Goal: Navigation & Orientation: Understand site structure

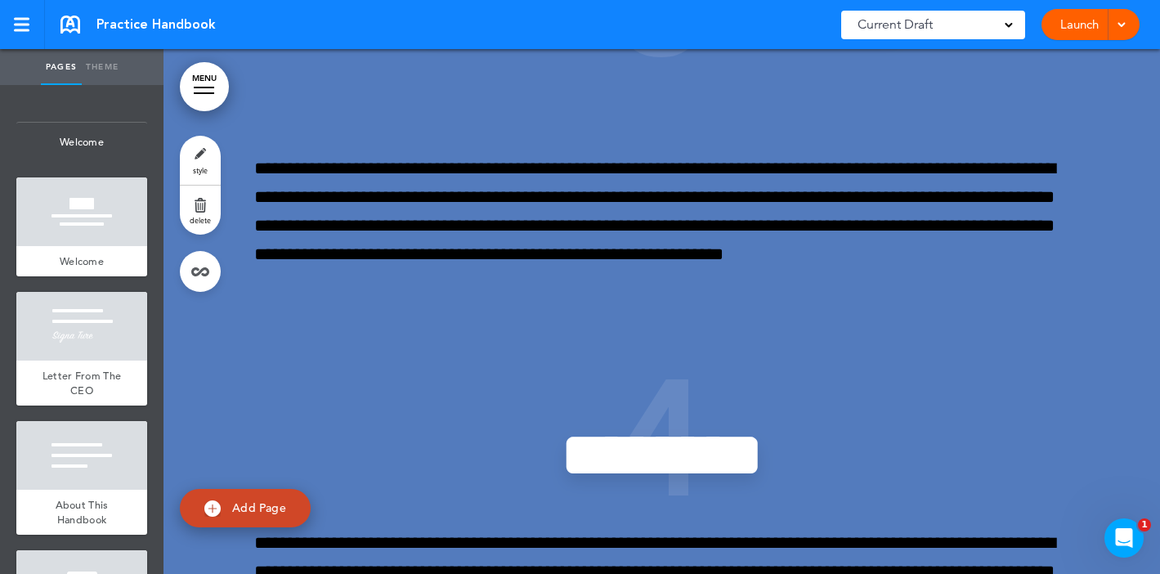
scroll to position [4168, 0]
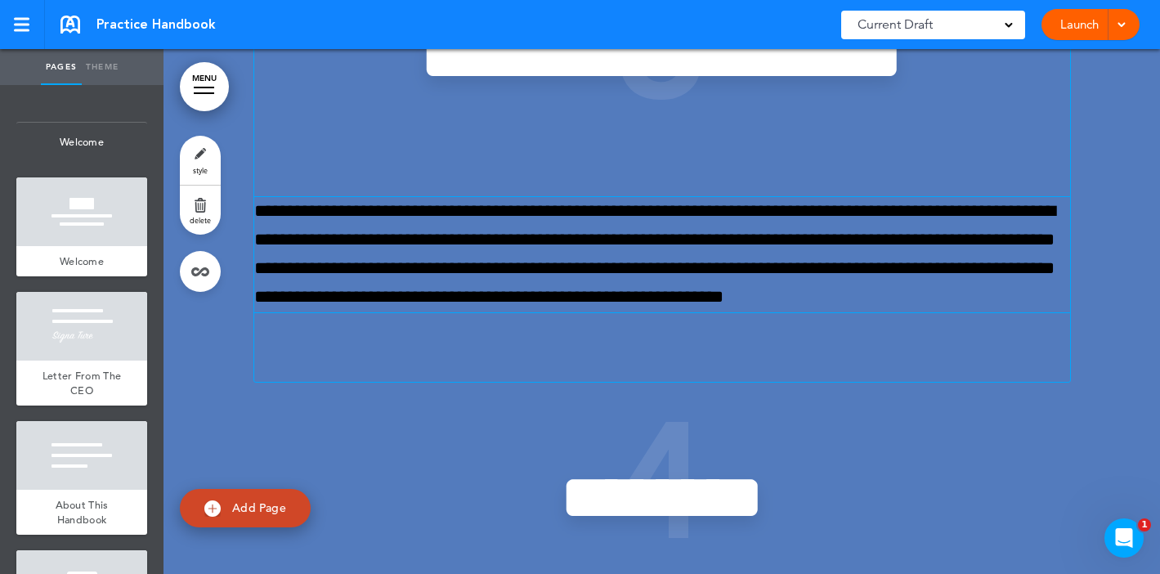
click at [722, 287] on p "**********" at bounding box center [662, 254] width 816 height 115
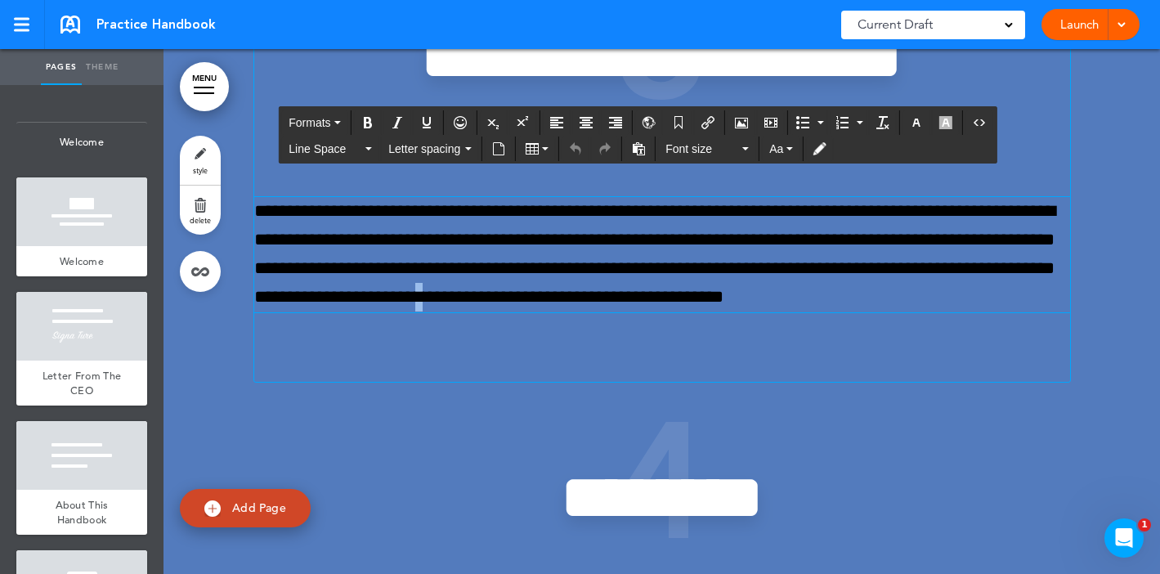
click at [722, 287] on p "**********" at bounding box center [662, 254] width 816 height 115
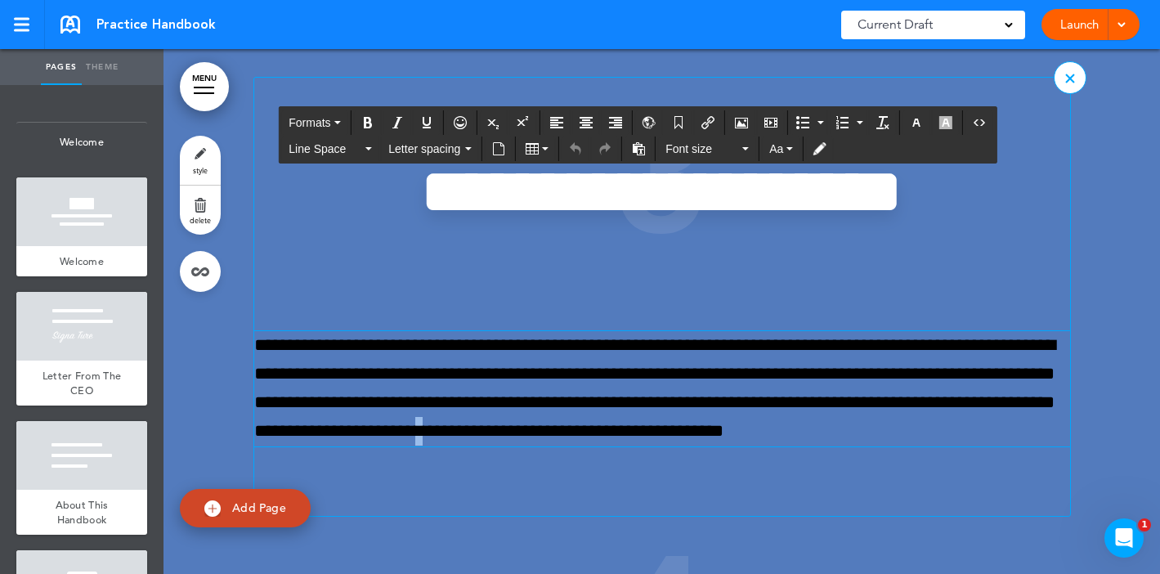
scroll to position [4003, 0]
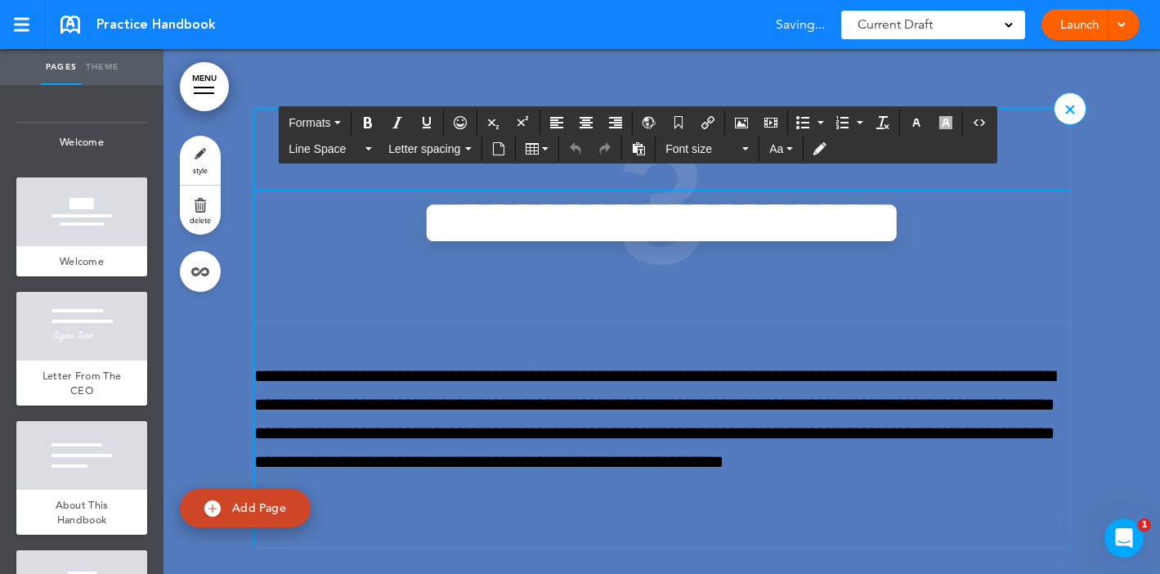
click at [613, 212] on h2 "**********" at bounding box center [662, 255] width 572 height 131
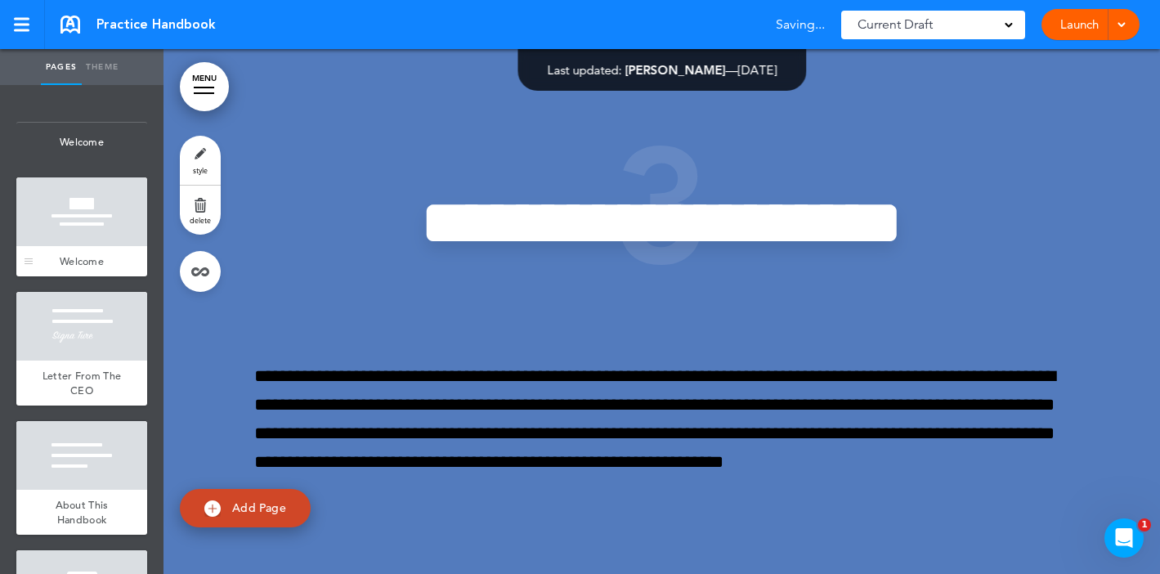
click at [92, 194] on div at bounding box center [81, 211] width 131 height 69
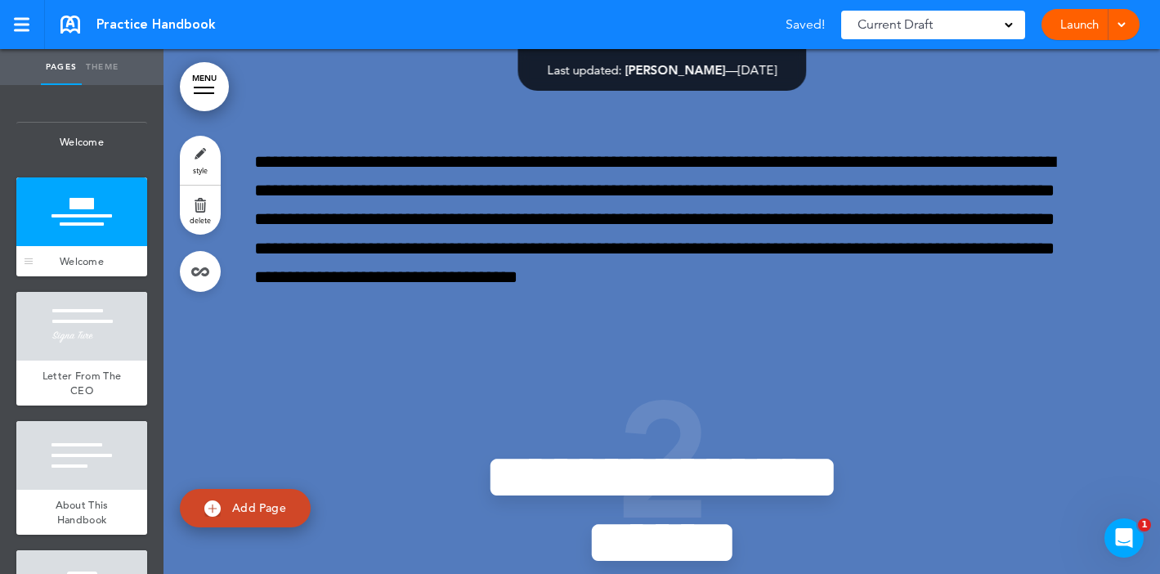
scroll to position [90, 0]
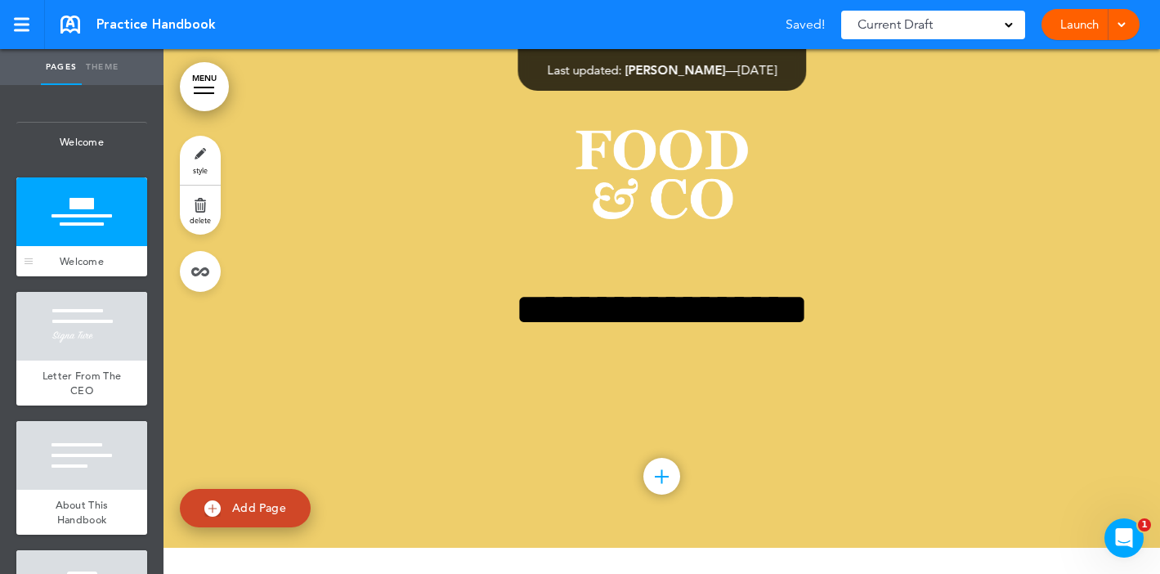
click at [92, 194] on div at bounding box center [81, 211] width 131 height 69
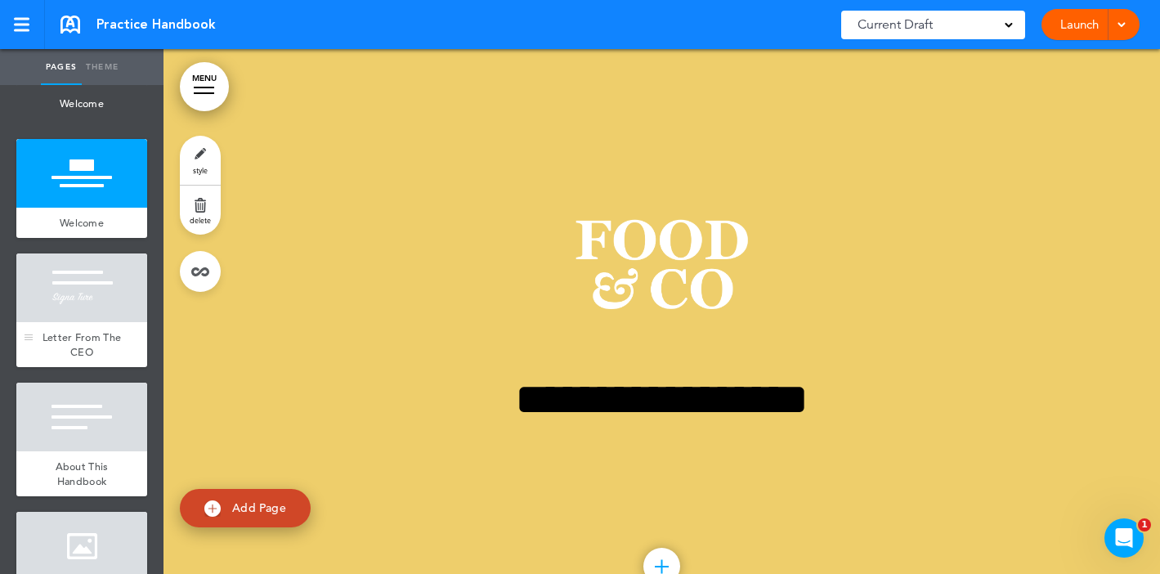
scroll to position [56, 0]
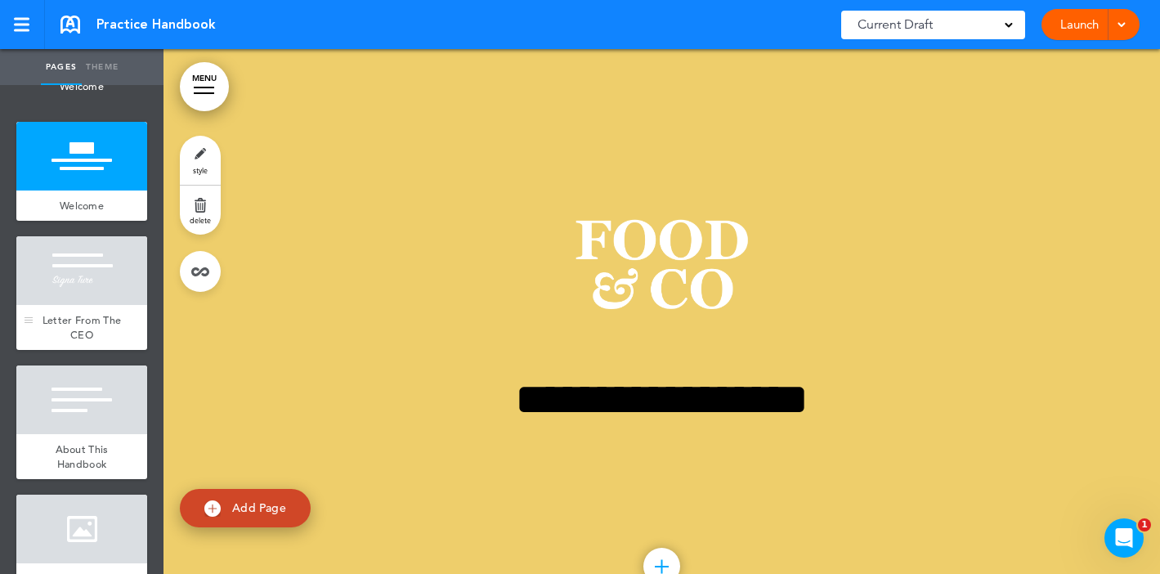
click at [108, 320] on span "Letter From The CEO" at bounding box center [81, 327] width 79 height 29
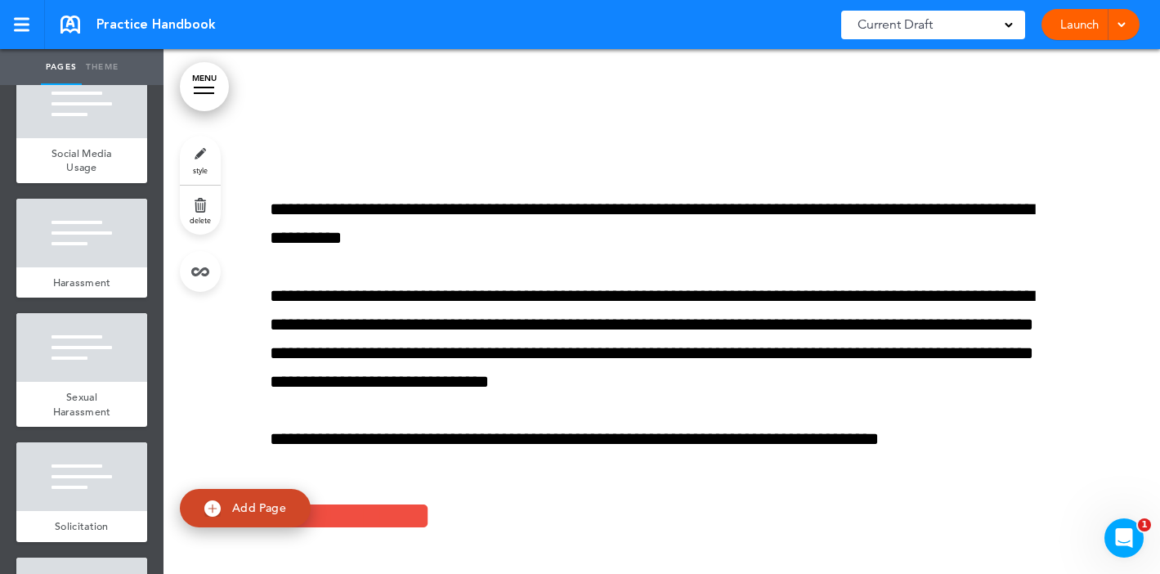
scroll to position [3482, 0]
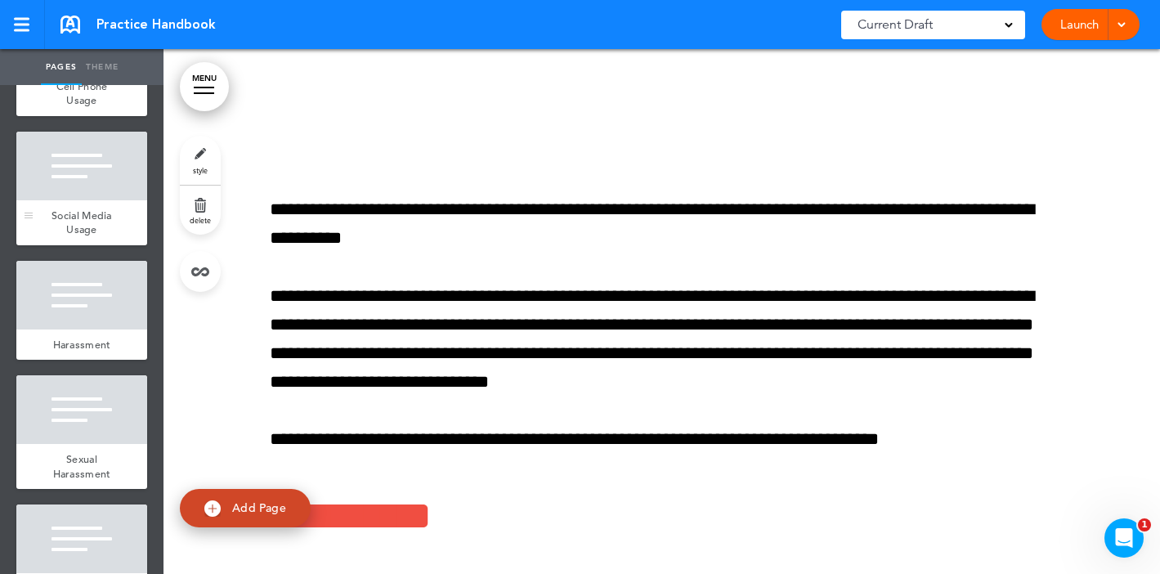
click at [93, 183] on div at bounding box center [81, 166] width 131 height 69
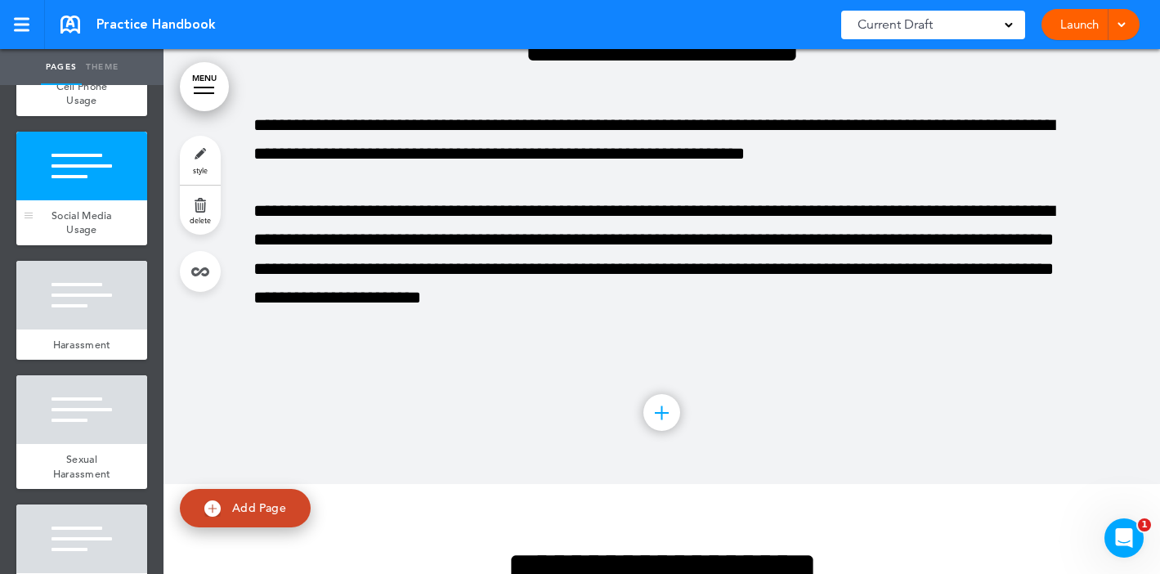
scroll to position [19958, 0]
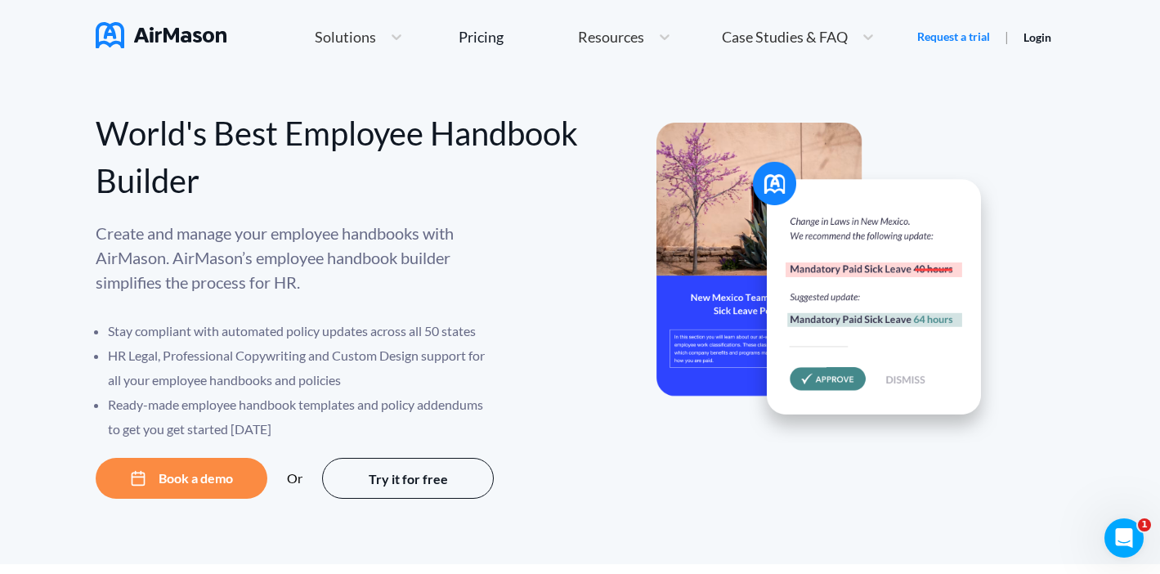
click at [779, 38] on span "Case Studies & FAQ" at bounding box center [785, 36] width 126 height 15
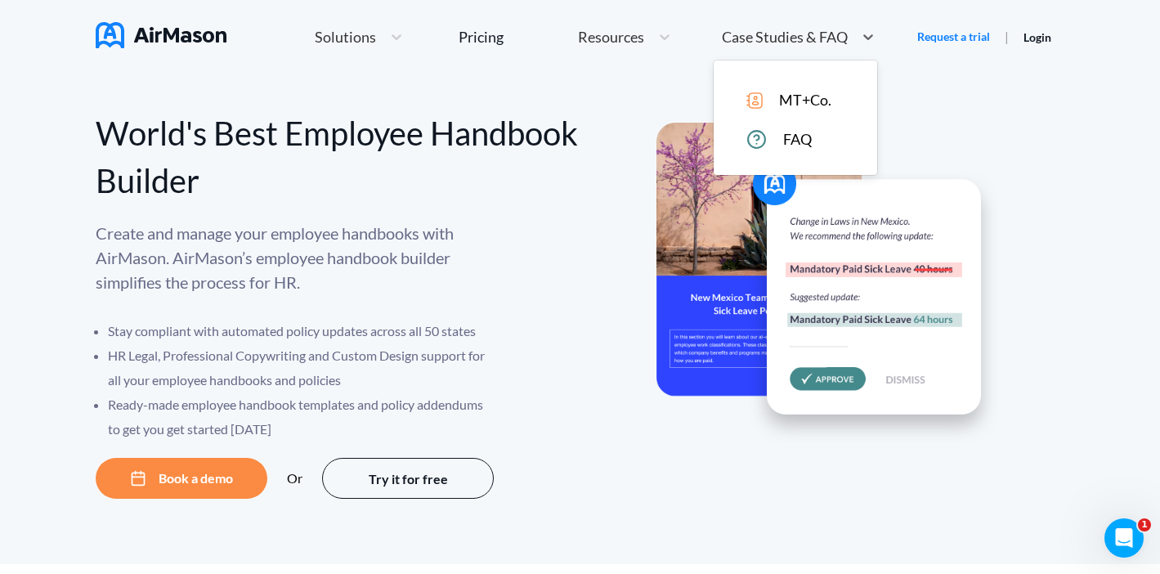
click at [603, 38] on span "Resources" at bounding box center [611, 36] width 66 height 15
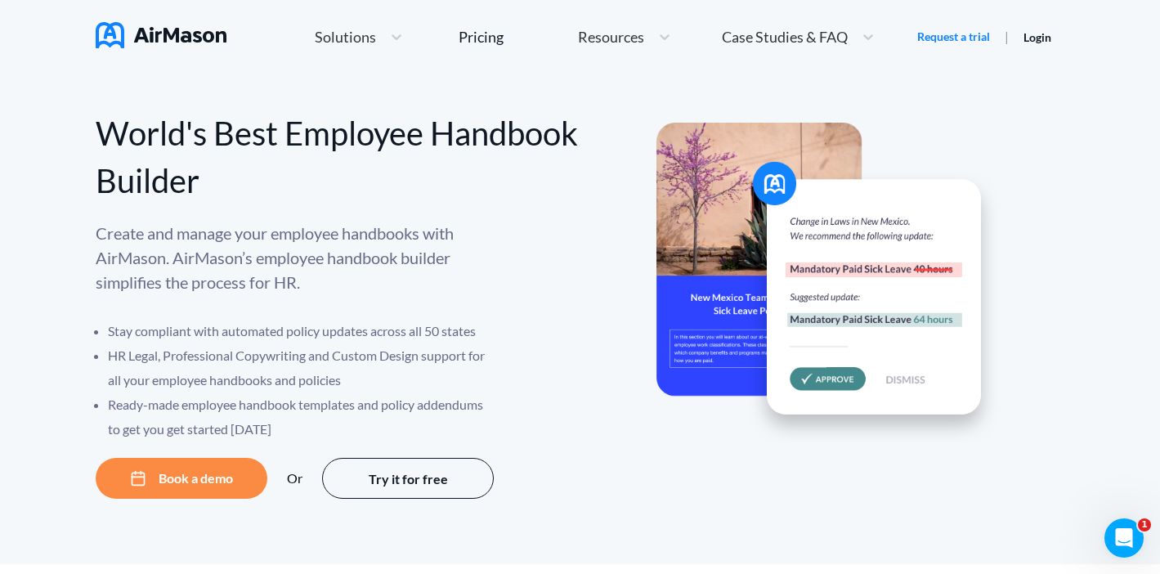
click at [152, 32] on img at bounding box center [161, 35] width 131 height 26
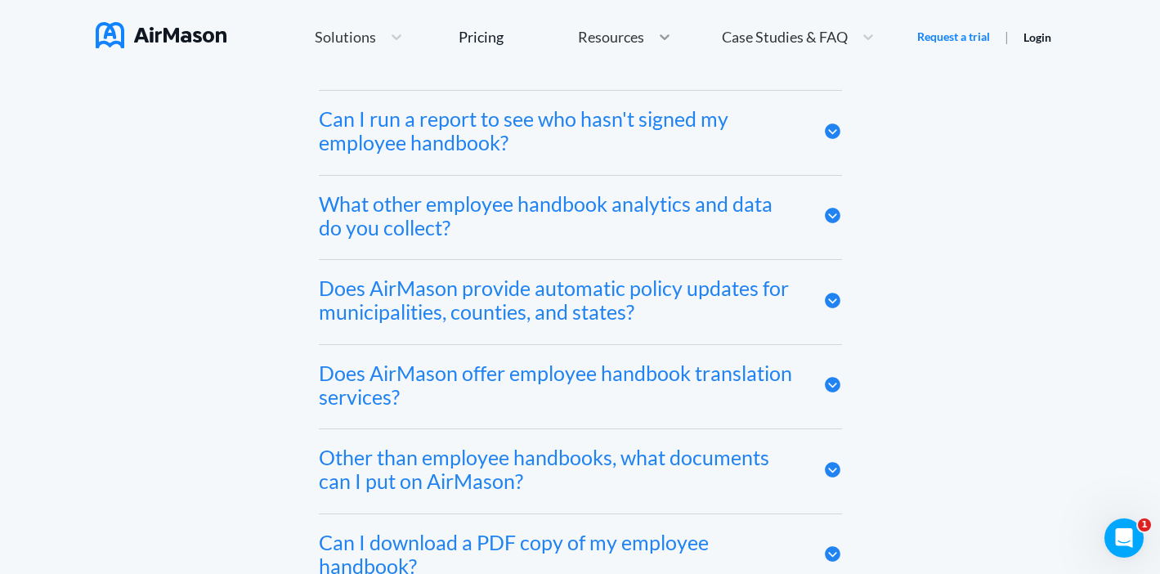
scroll to position [7775, 0]
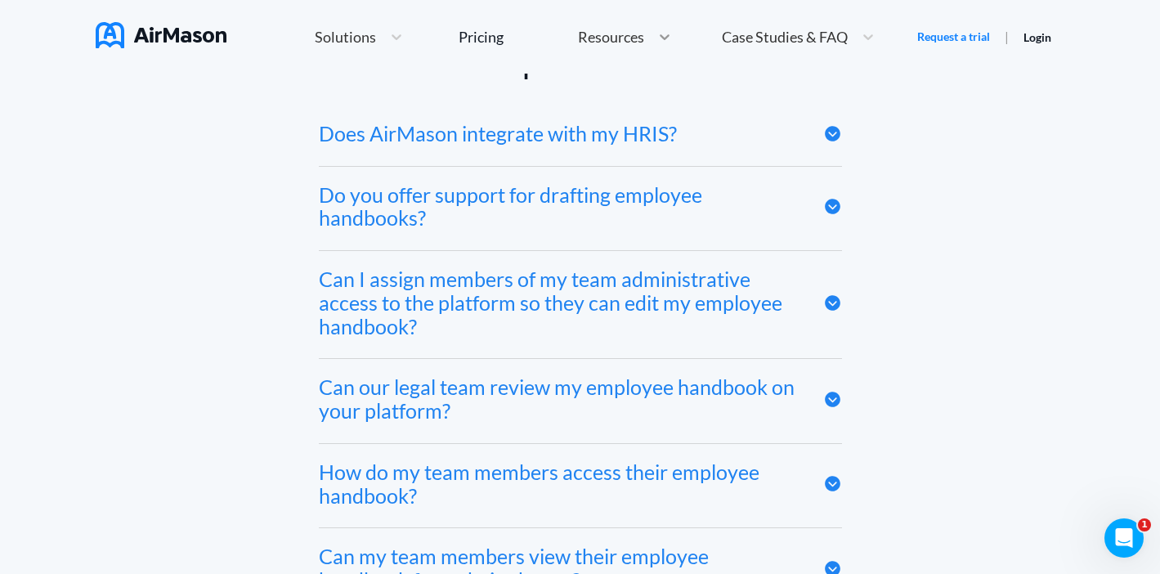
click at [661, 29] on icon at bounding box center [664, 37] width 16 height 16
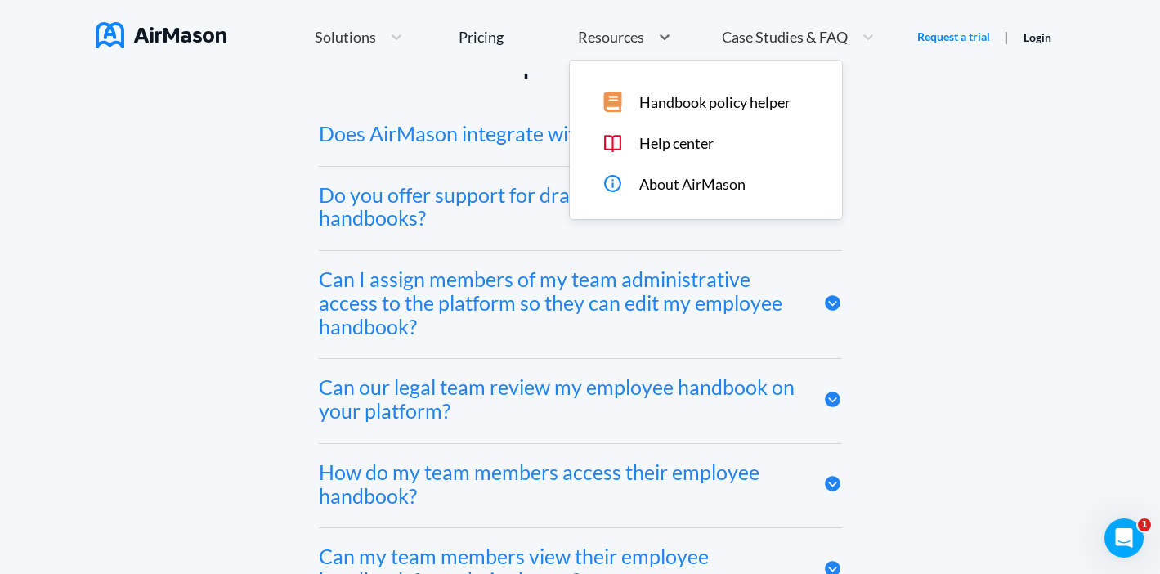
scroll to position [7168, 0]
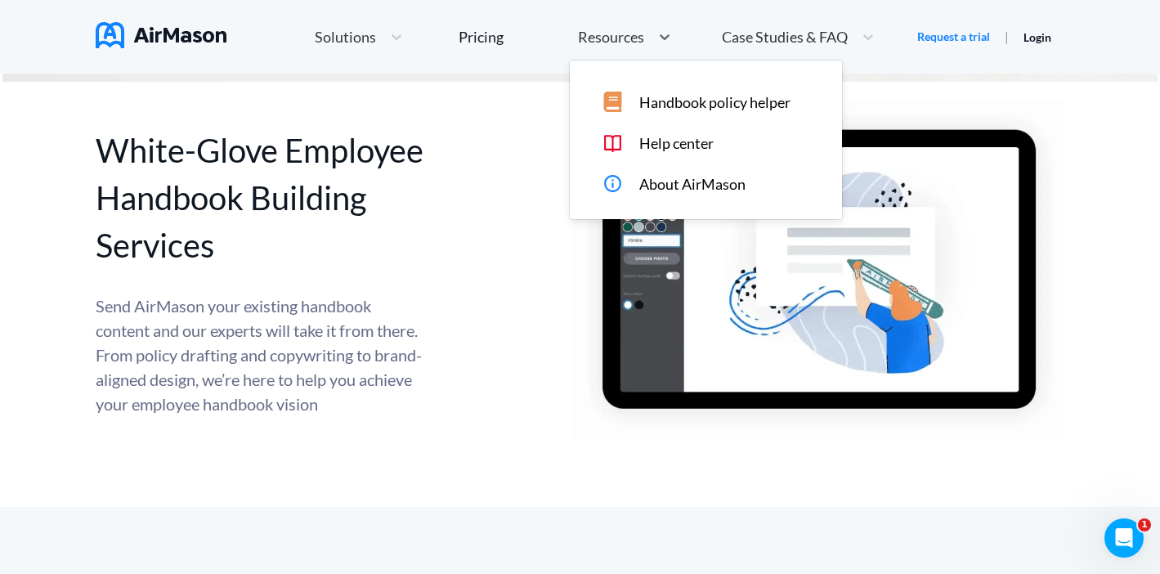
click at [749, 46] on div "Case Studies & FAQ" at bounding box center [783, 37] width 140 height 20
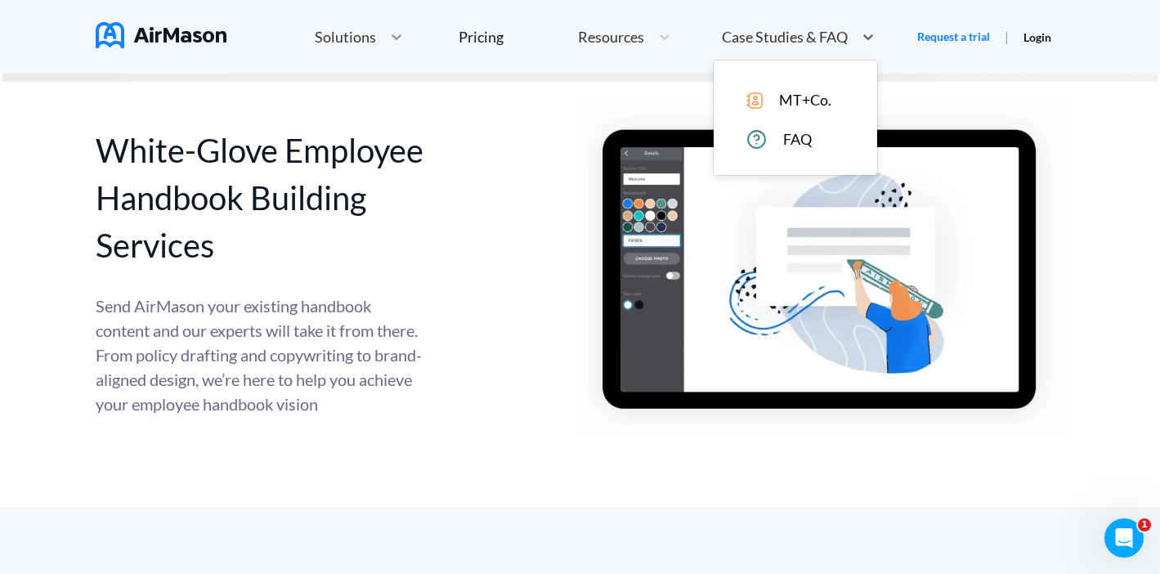
click at [392, 39] on icon at bounding box center [396, 37] width 16 height 16
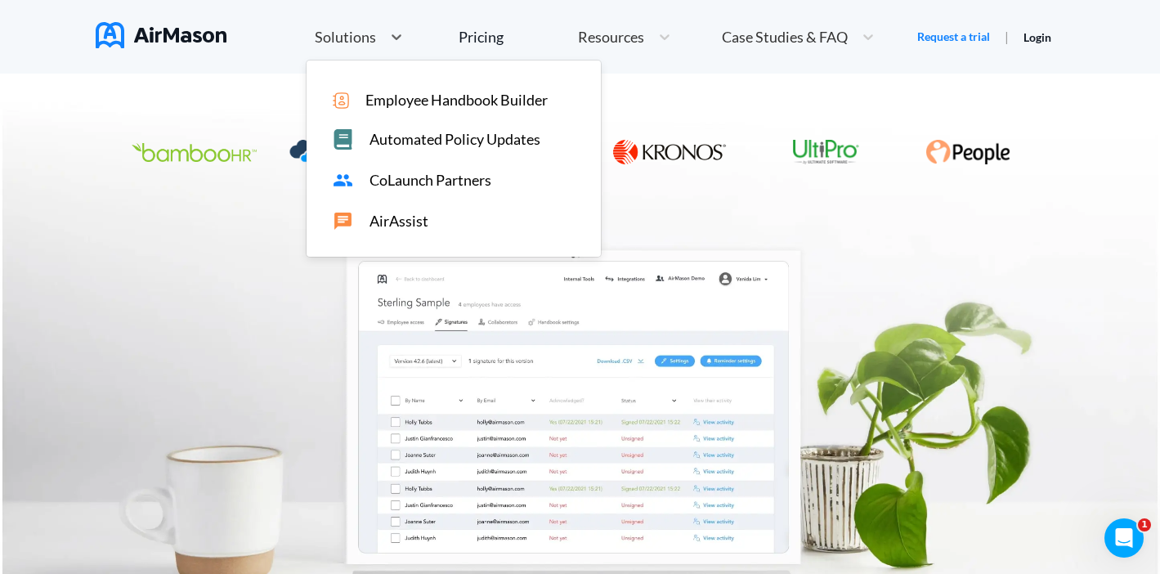
click at [161, 41] on img at bounding box center [161, 35] width 131 height 26
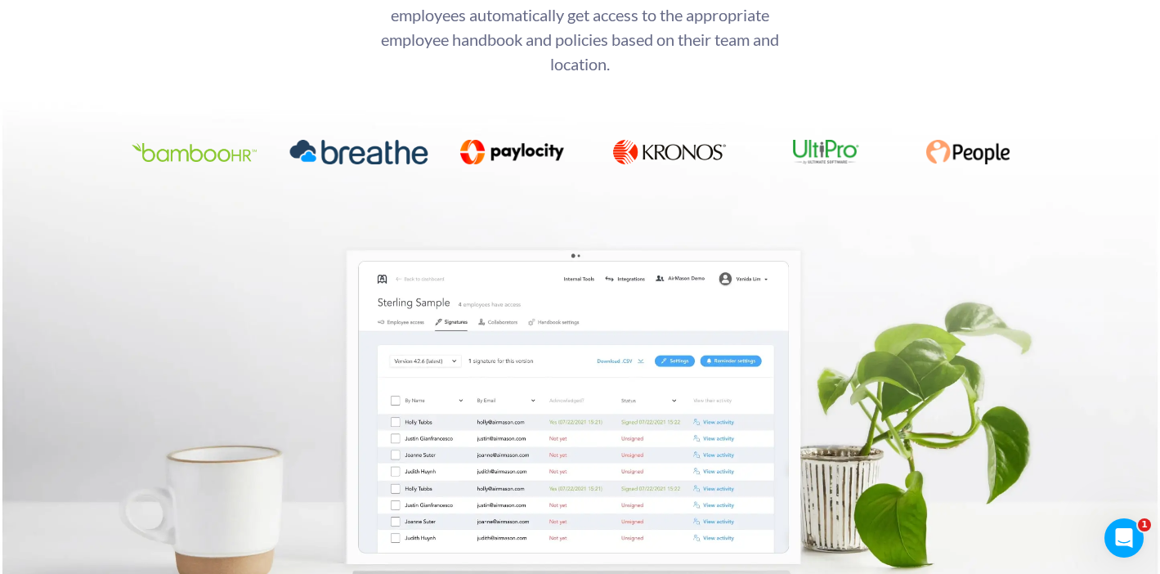
scroll to position [0, 0]
